Goal: Navigation & Orientation: Understand site structure

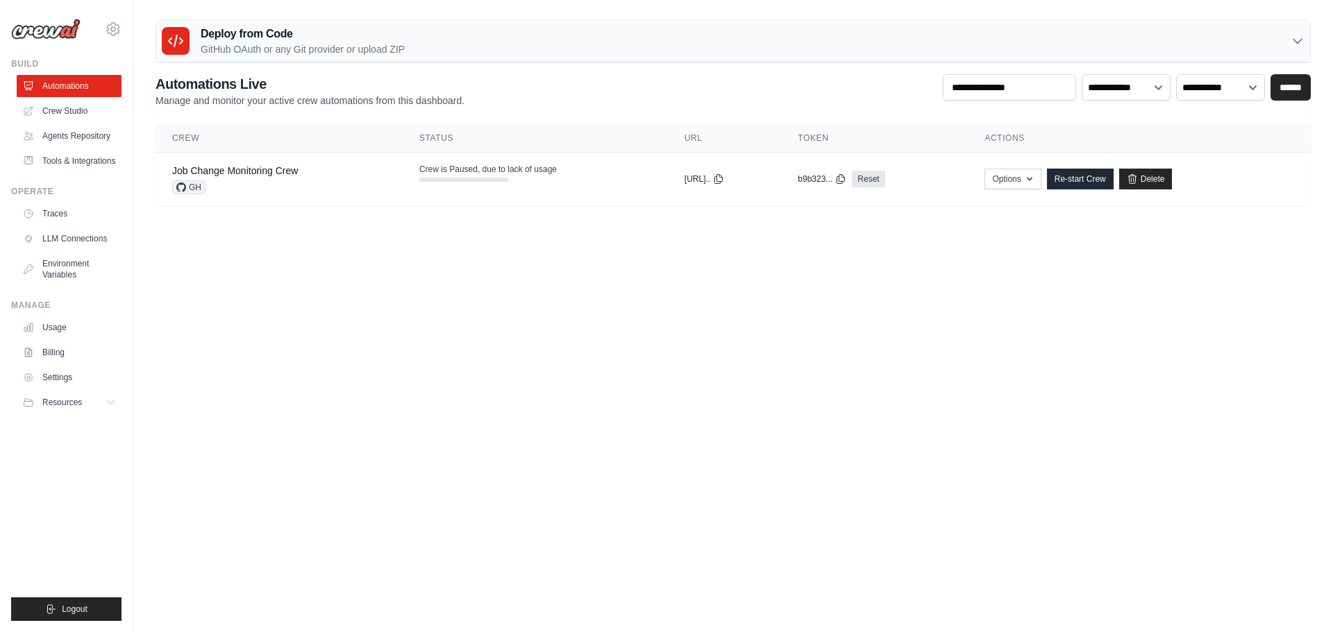
click at [703, 452] on body "msinnometrix@gmail.com Settings Build Automations" at bounding box center [666, 316] width 1333 height 632
click at [71, 117] on link "Crew Studio" at bounding box center [70, 111] width 105 height 22
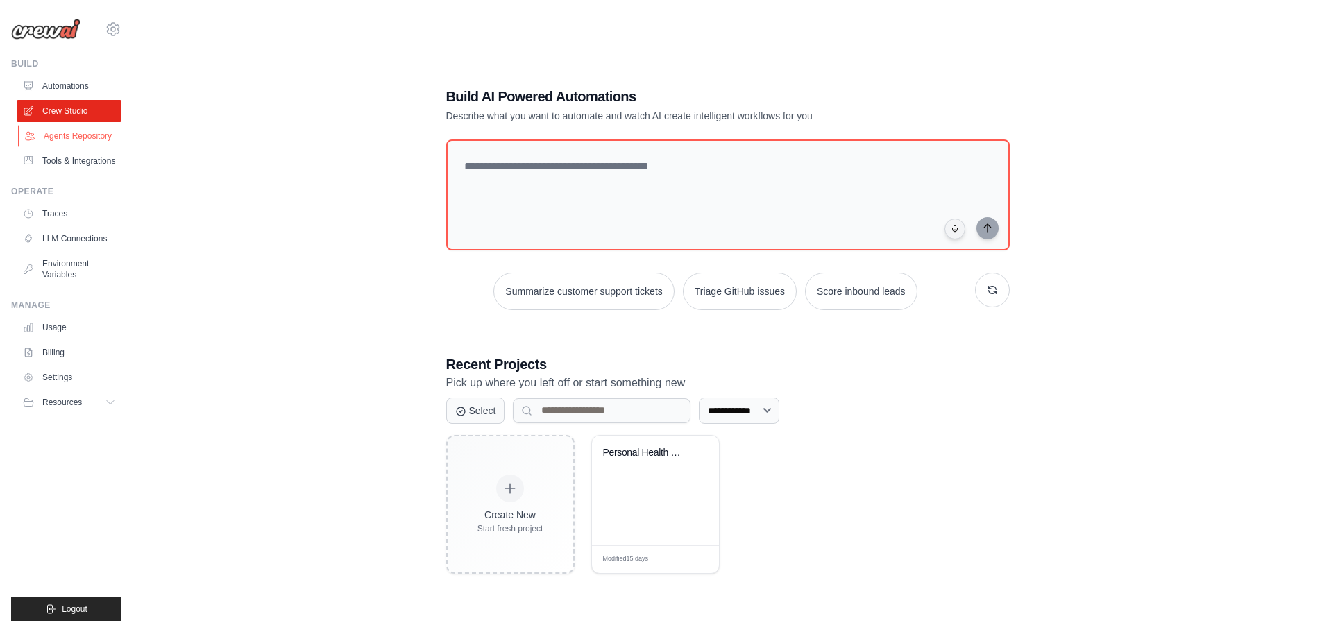
click at [74, 134] on link "Agents Repository" at bounding box center [70, 136] width 105 height 22
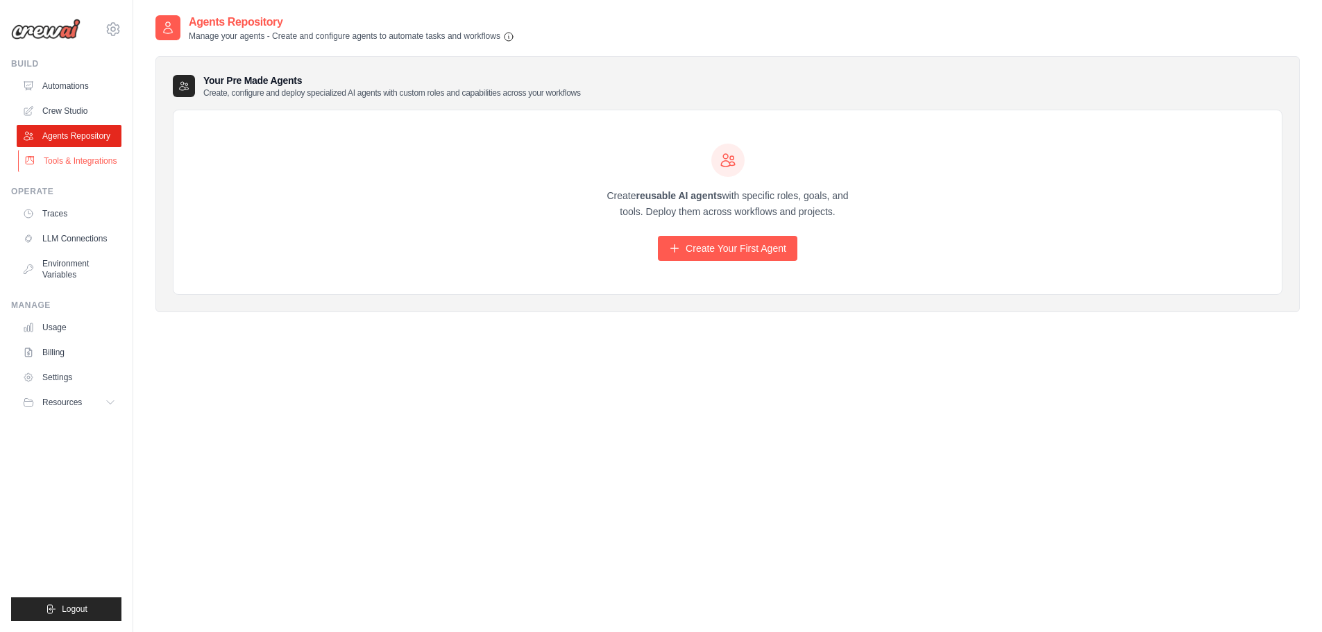
click at [72, 159] on link "Tools & Integrations" at bounding box center [70, 161] width 105 height 22
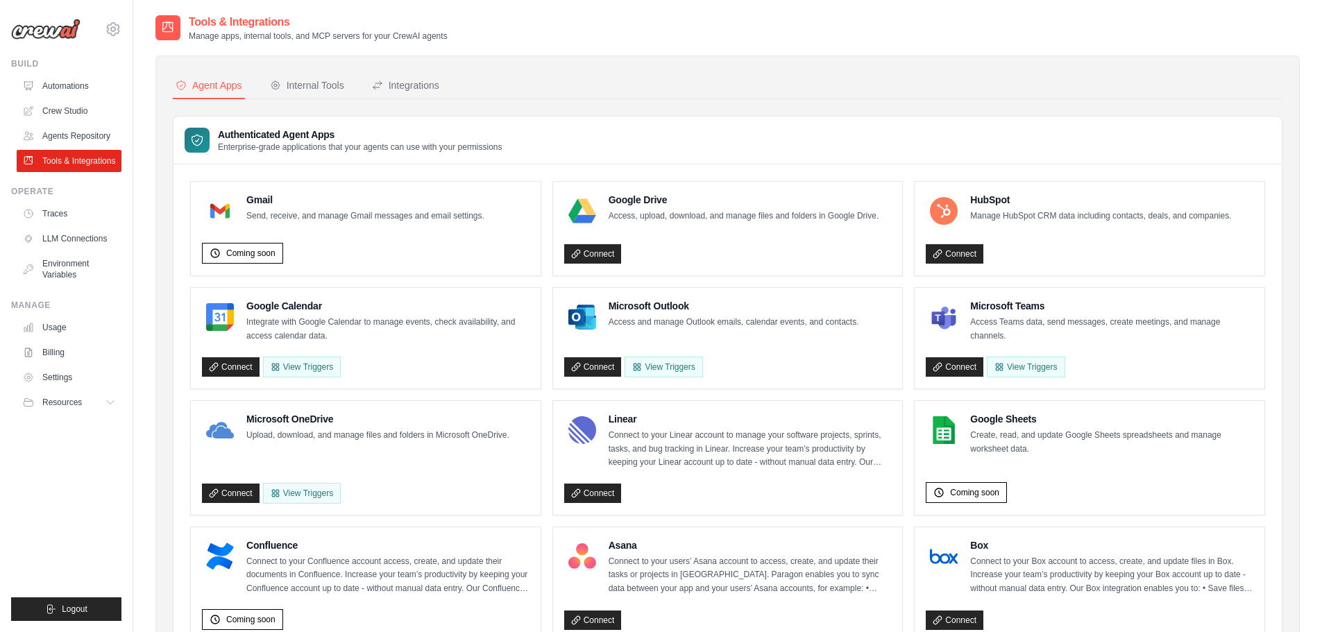
click at [707, 212] on p "Access, upload, download, and manage files and folders in Google Drive." at bounding box center [744, 217] width 271 height 14
click at [614, 262] on link "Connect" at bounding box center [593, 253] width 58 height 19
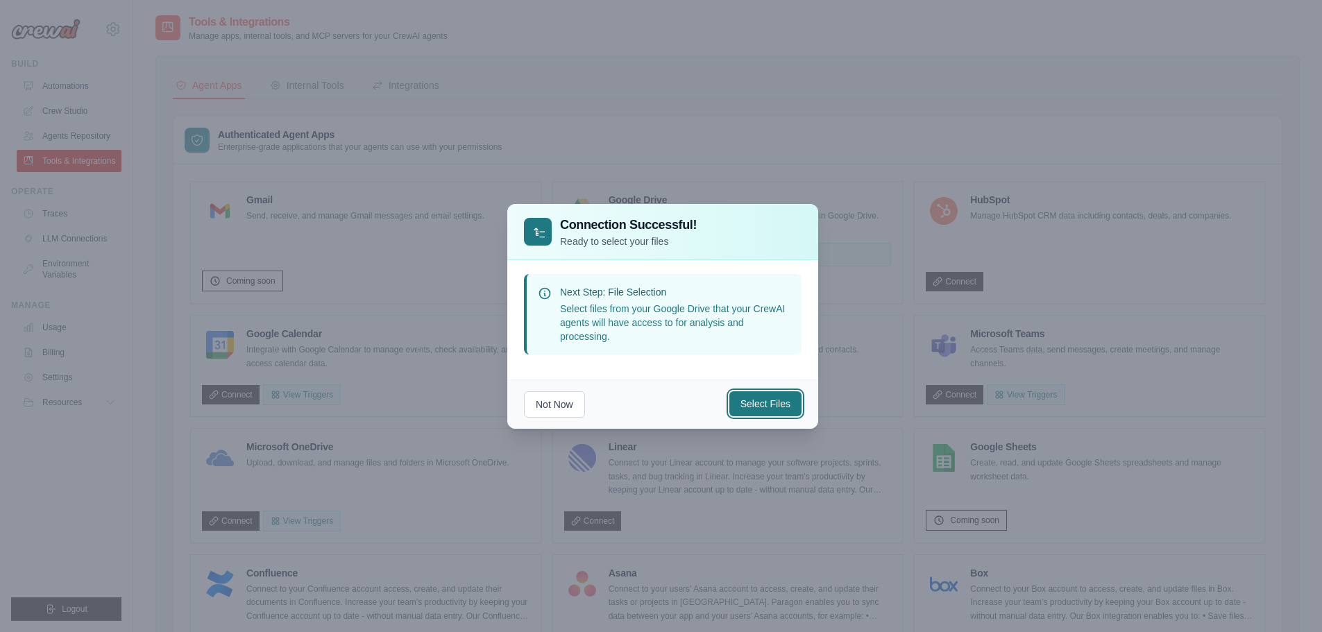
click at [771, 405] on button "Select Files" at bounding box center [766, 404] width 72 height 25
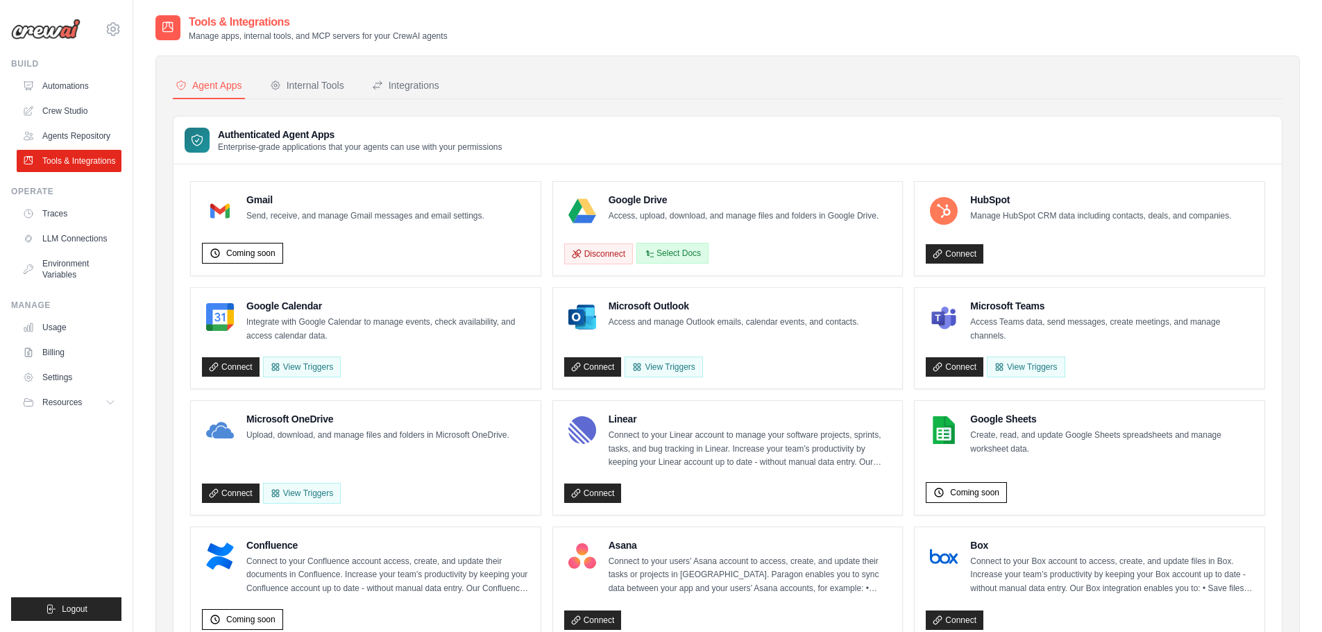
click at [680, 258] on button "Select Docs" at bounding box center [673, 253] width 72 height 21
click at [609, 256] on button "Disconnect" at bounding box center [598, 254] width 69 height 21
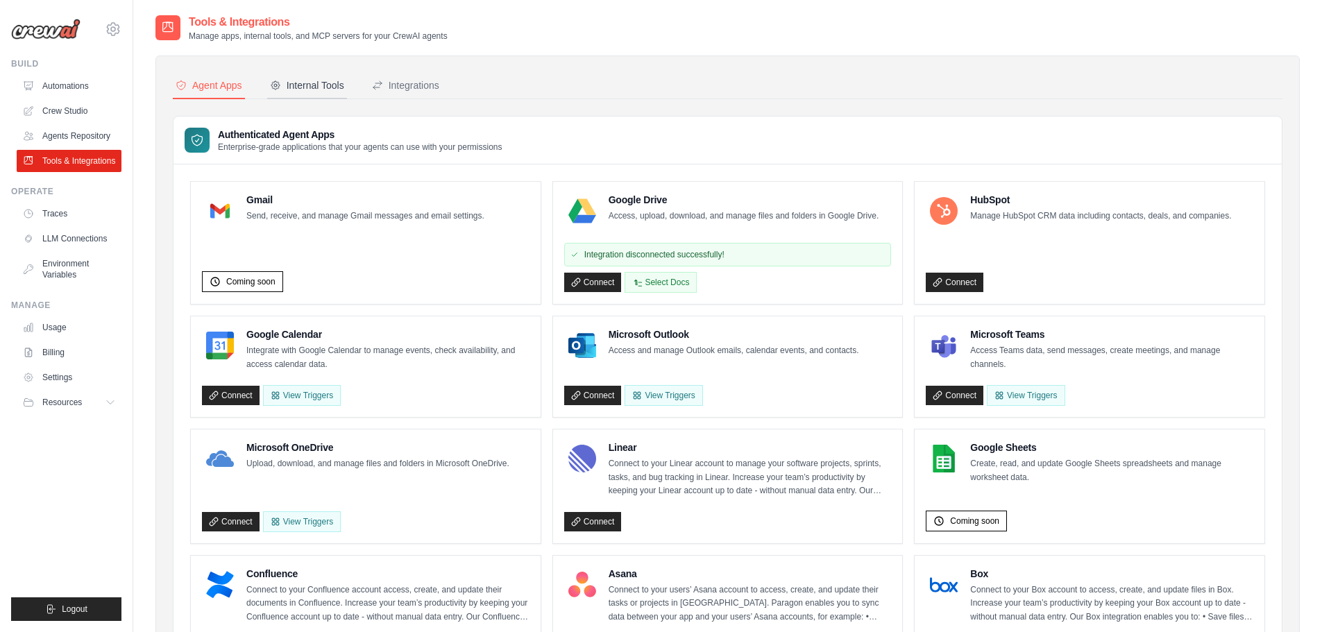
click at [309, 81] on div "Internal Tools" at bounding box center [307, 85] width 74 height 14
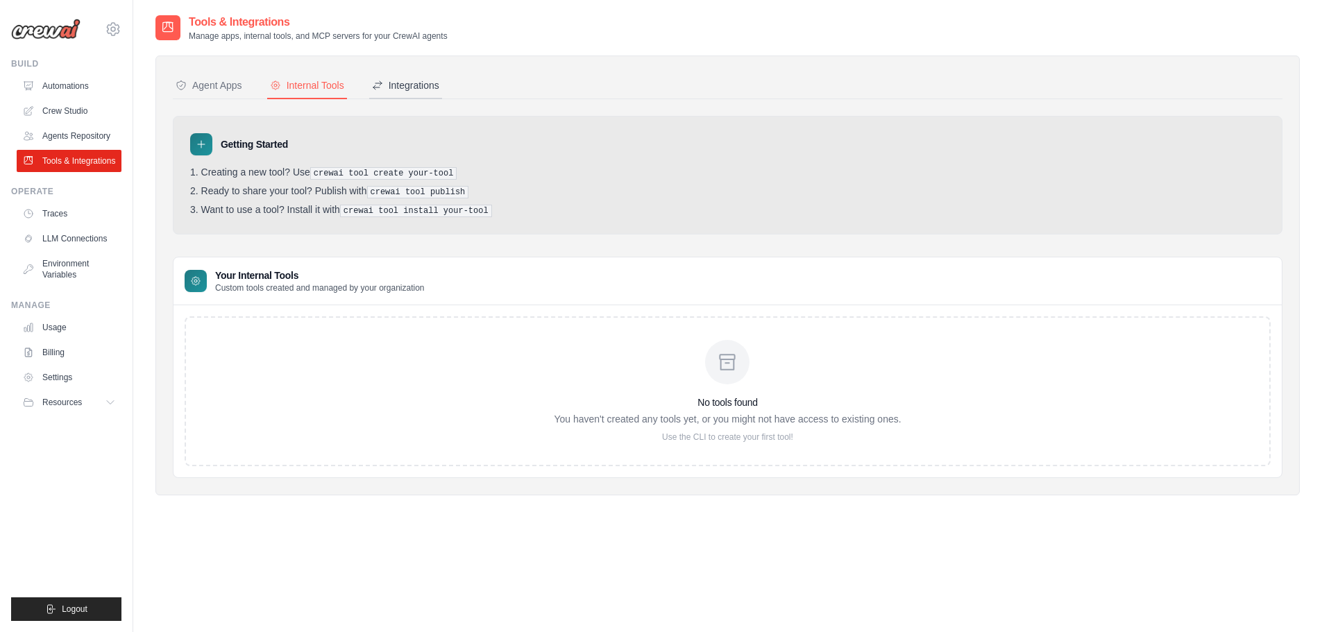
click at [435, 94] on button "Integrations" at bounding box center [405, 86] width 73 height 26
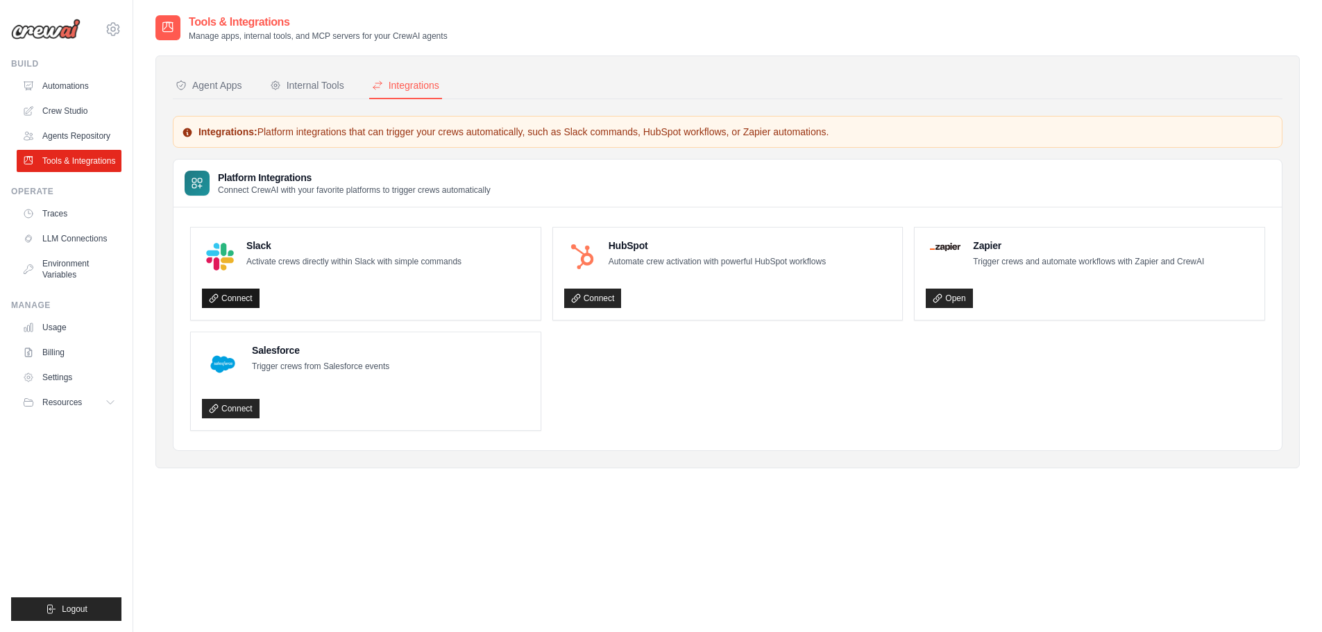
click at [242, 298] on link "Connect" at bounding box center [231, 298] width 58 height 19
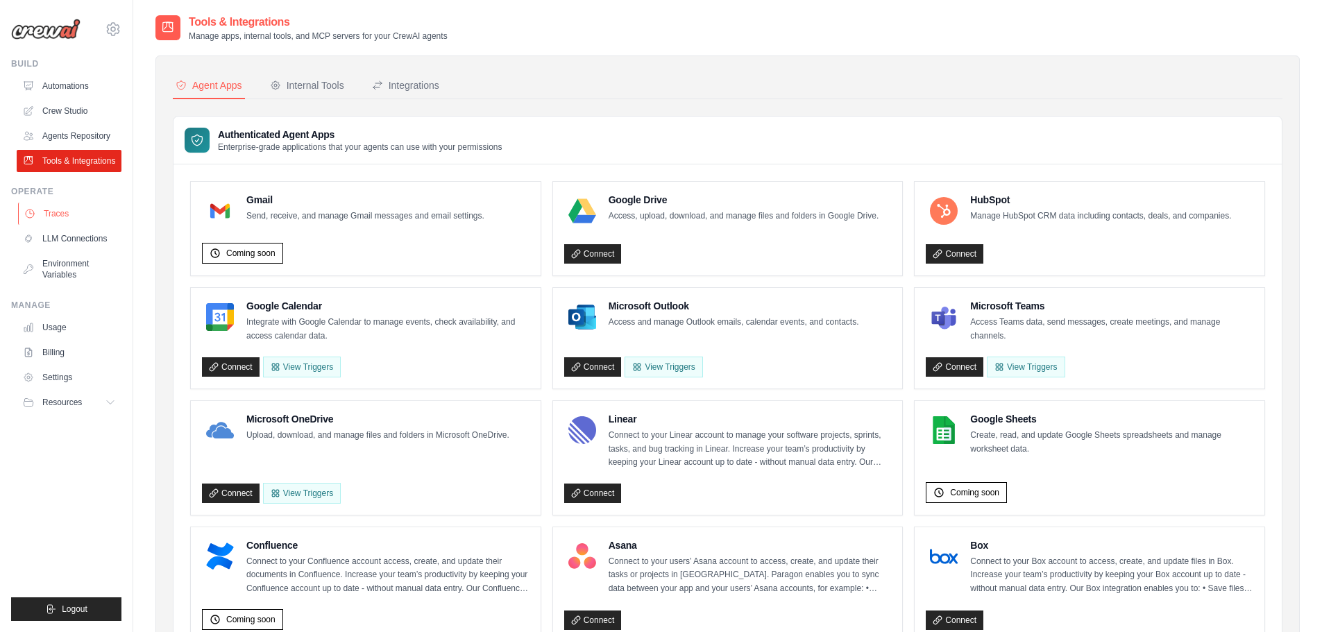
click at [69, 225] on link "Traces" at bounding box center [70, 214] width 105 height 22
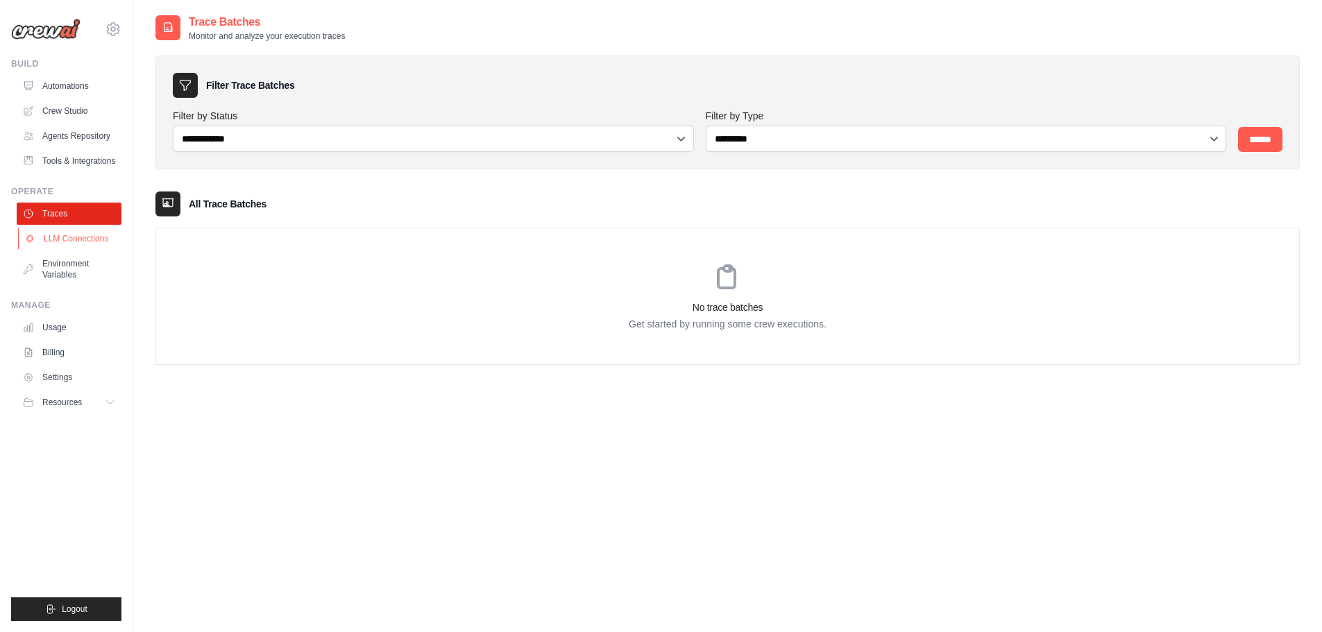
click at [64, 250] on link "LLM Connections" at bounding box center [70, 239] width 105 height 22
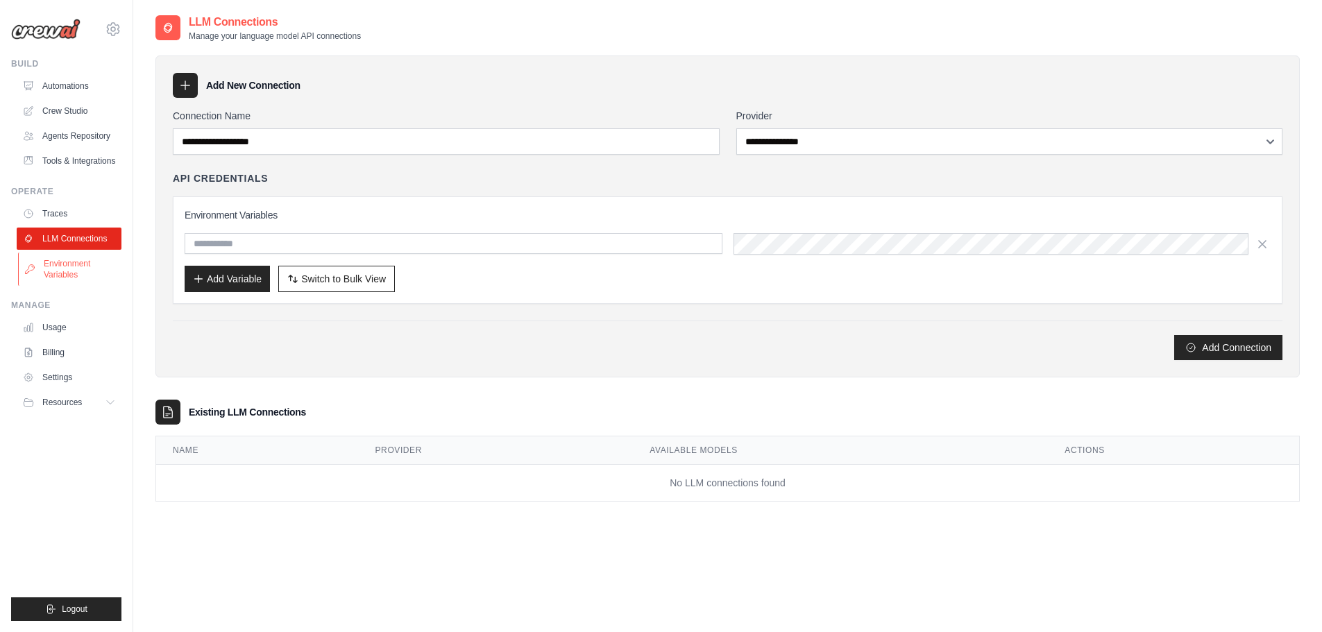
click at [83, 276] on link "Environment Variables" at bounding box center [70, 269] width 105 height 33
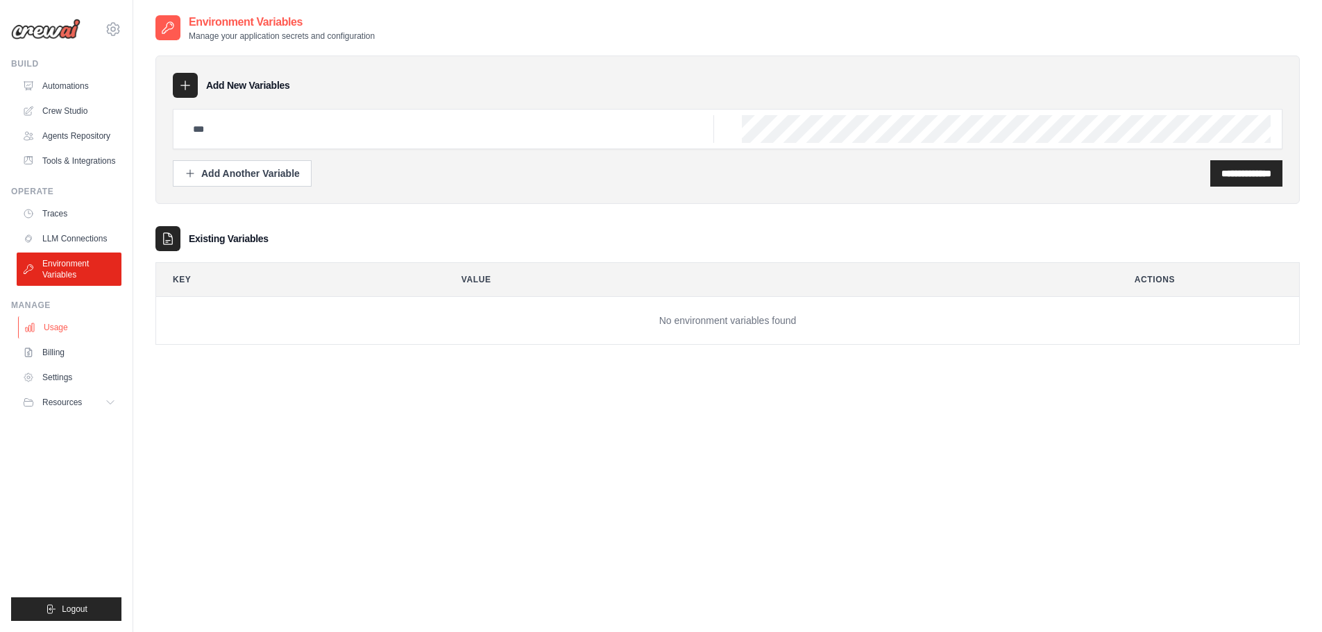
click at [58, 339] on link "Usage" at bounding box center [70, 328] width 105 height 22
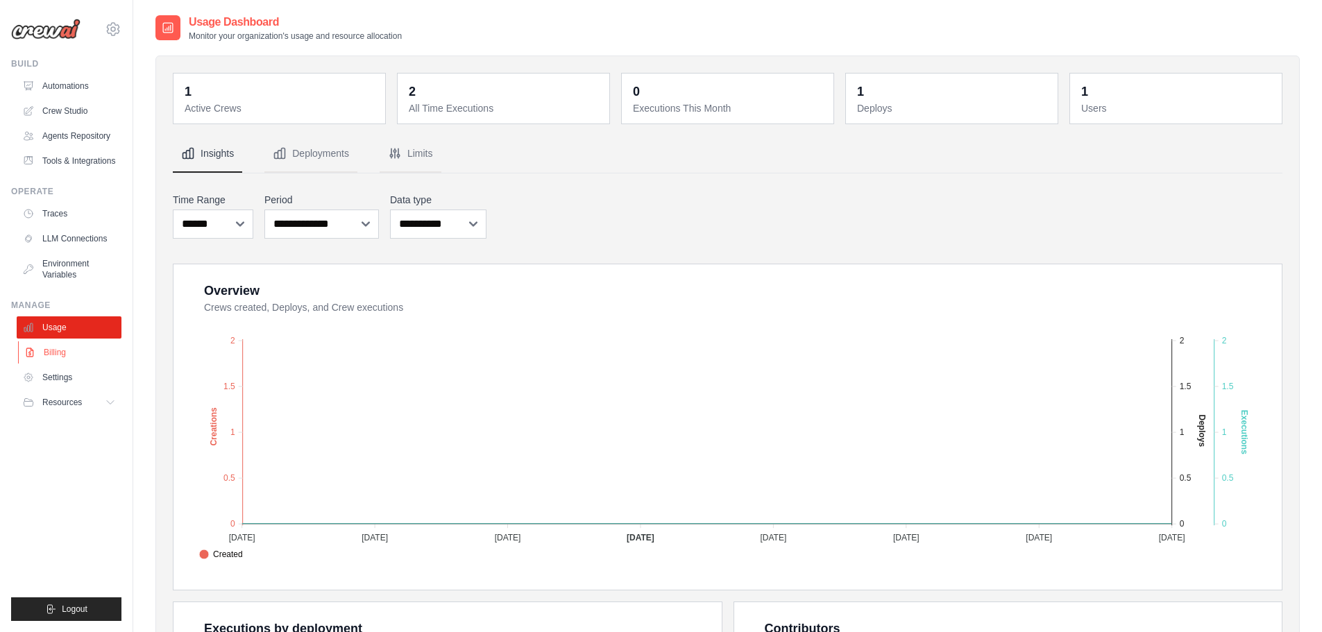
click at [59, 362] on link "Billing" at bounding box center [70, 353] width 105 height 22
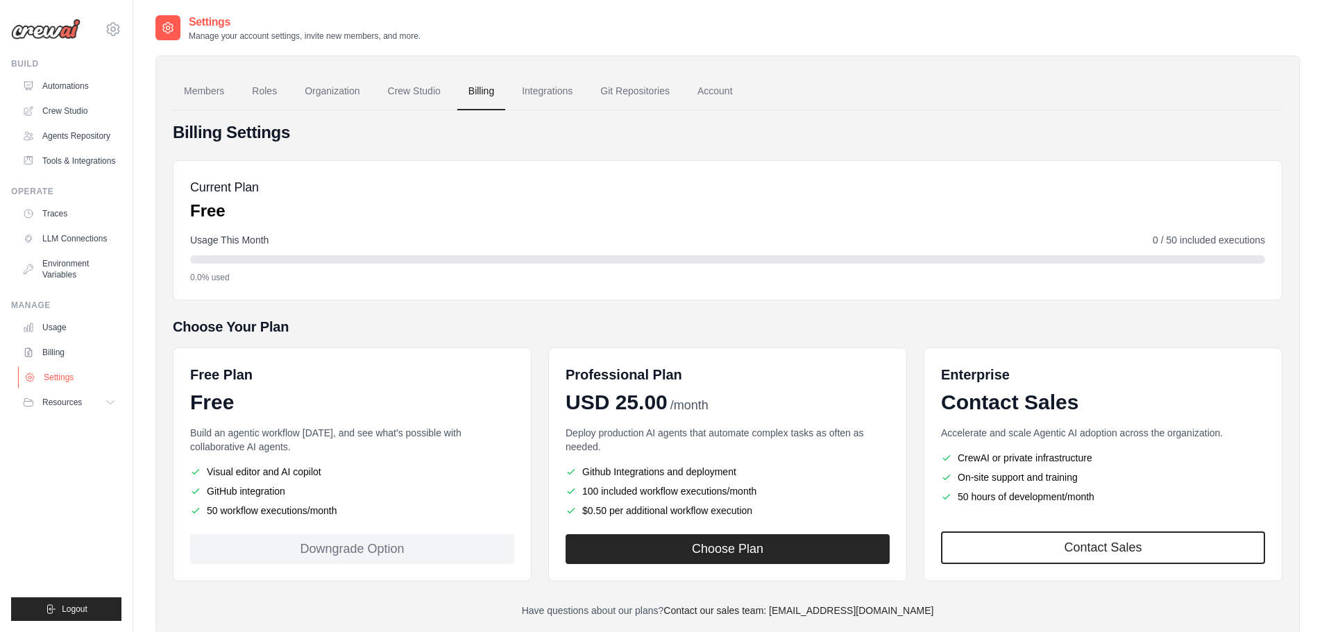
click at [59, 383] on link "Settings" at bounding box center [70, 378] width 105 height 22
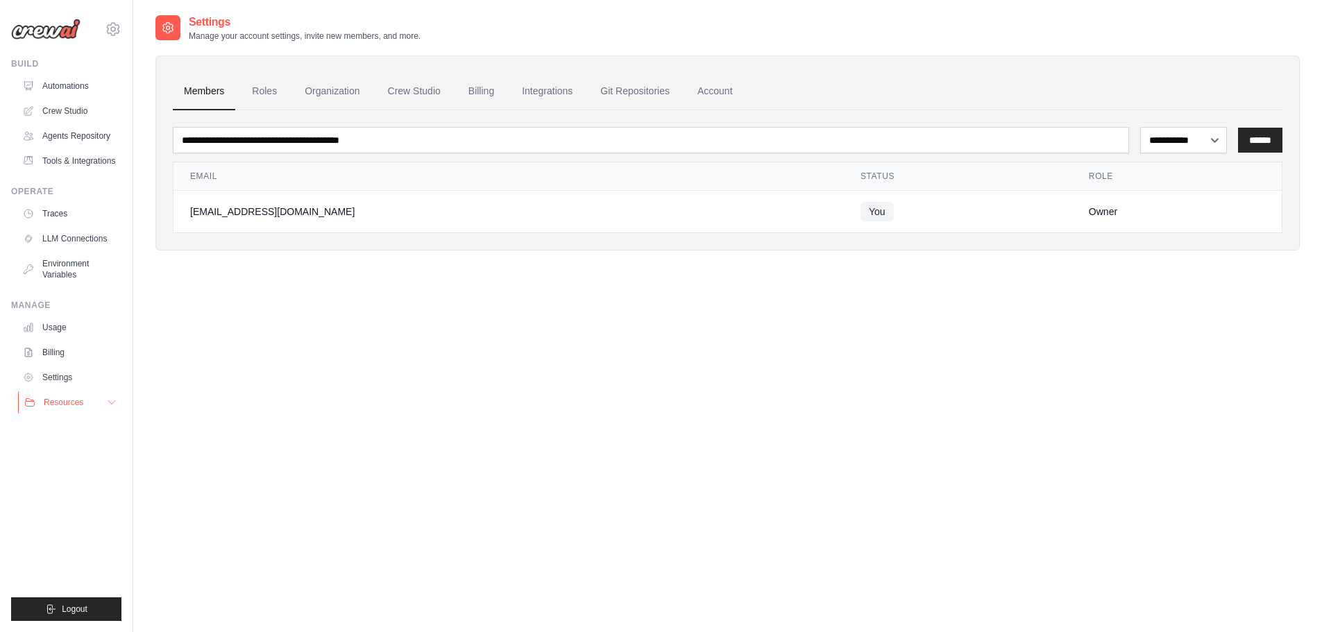
click at [62, 414] on button "Resources" at bounding box center [70, 403] width 105 height 22
click at [77, 436] on link "Documentation" at bounding box center [74, 426] width 96 height 19
click at [68, 86] on link "Automations" at bounding box center [70, 86] width 105 height 22
